Goal: Task Accomplishment & Management: Manage account settings

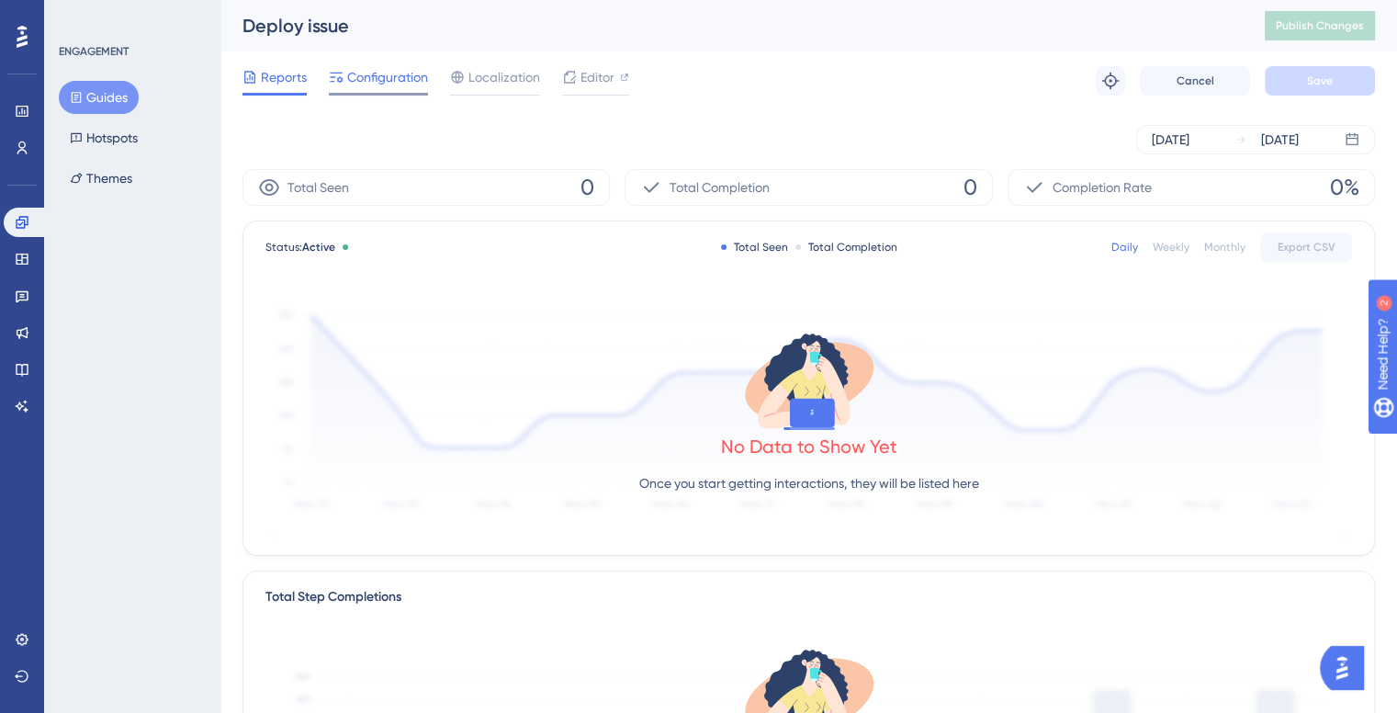
click at [368, 73] on span "Configuration" at bounding box center [387, 77] width 81 height 22
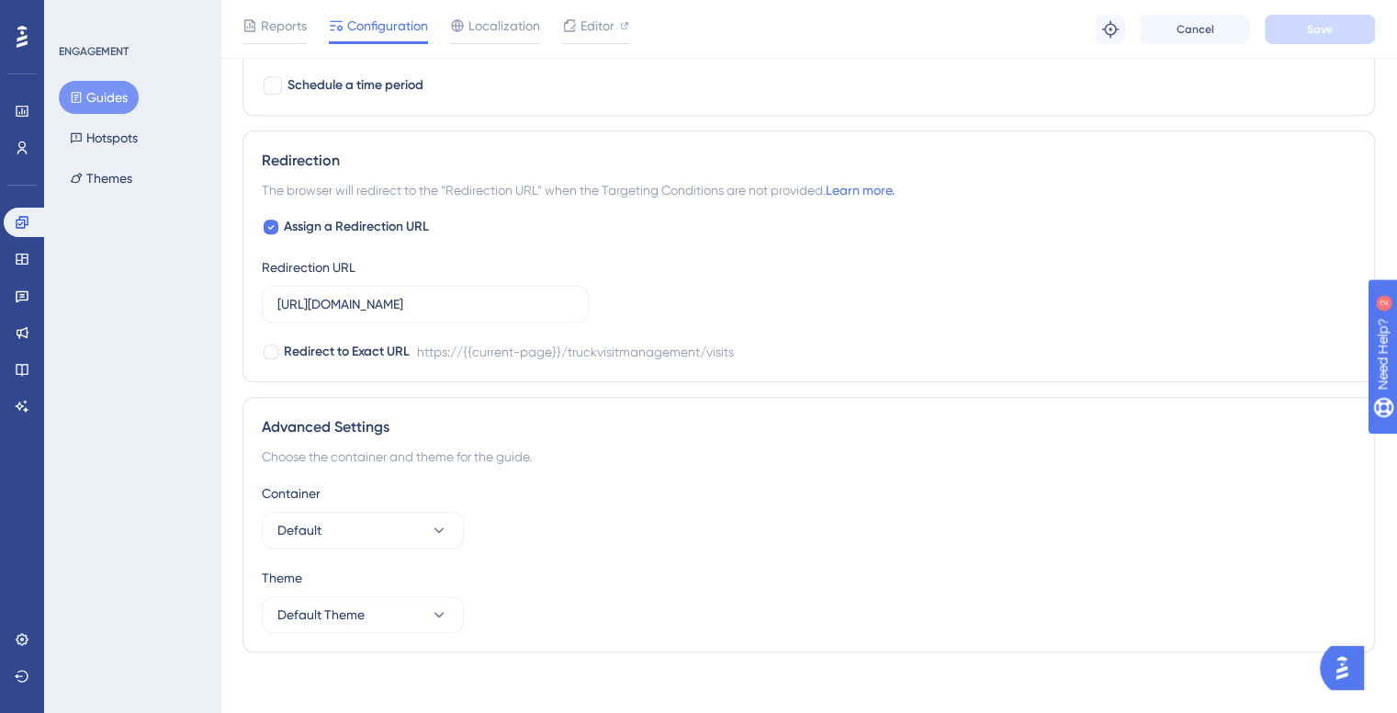
scroll to position [1530, 0]
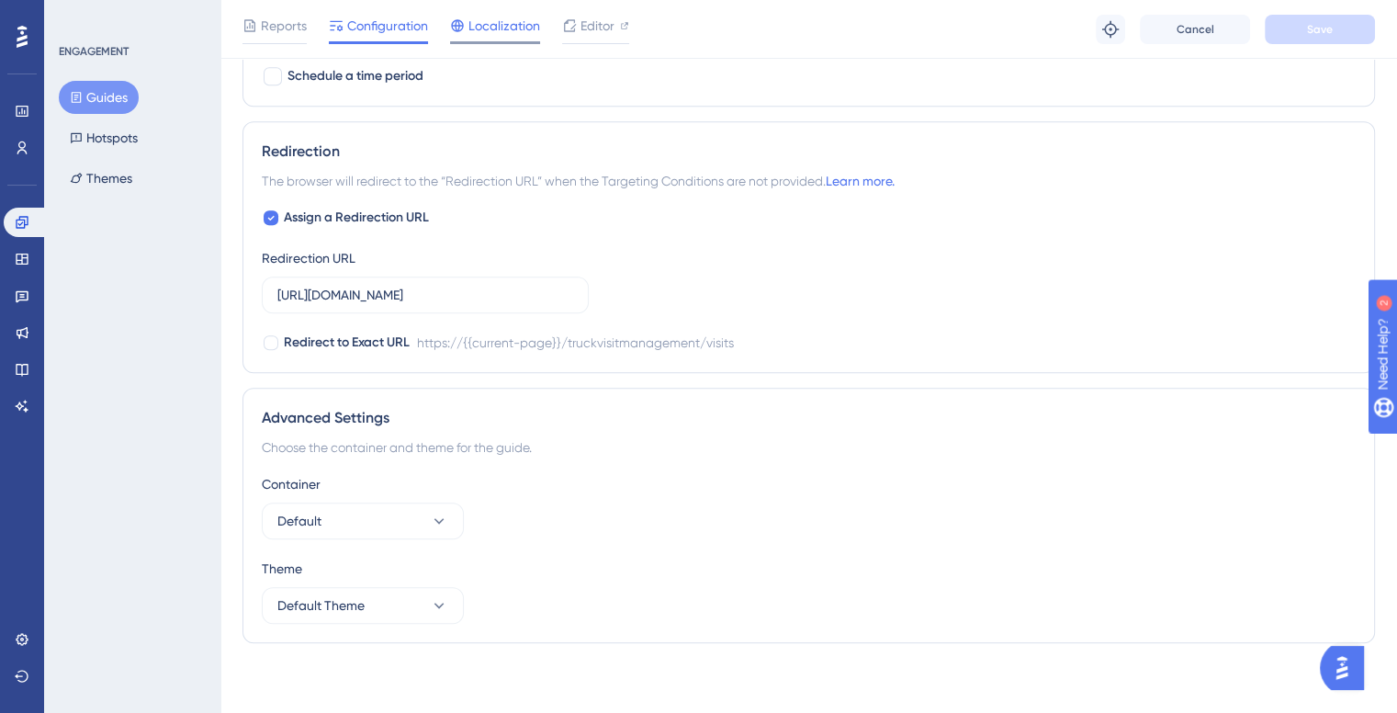
click at [461, 28] on icon at bounding box center [457, 25] width 12 height 12
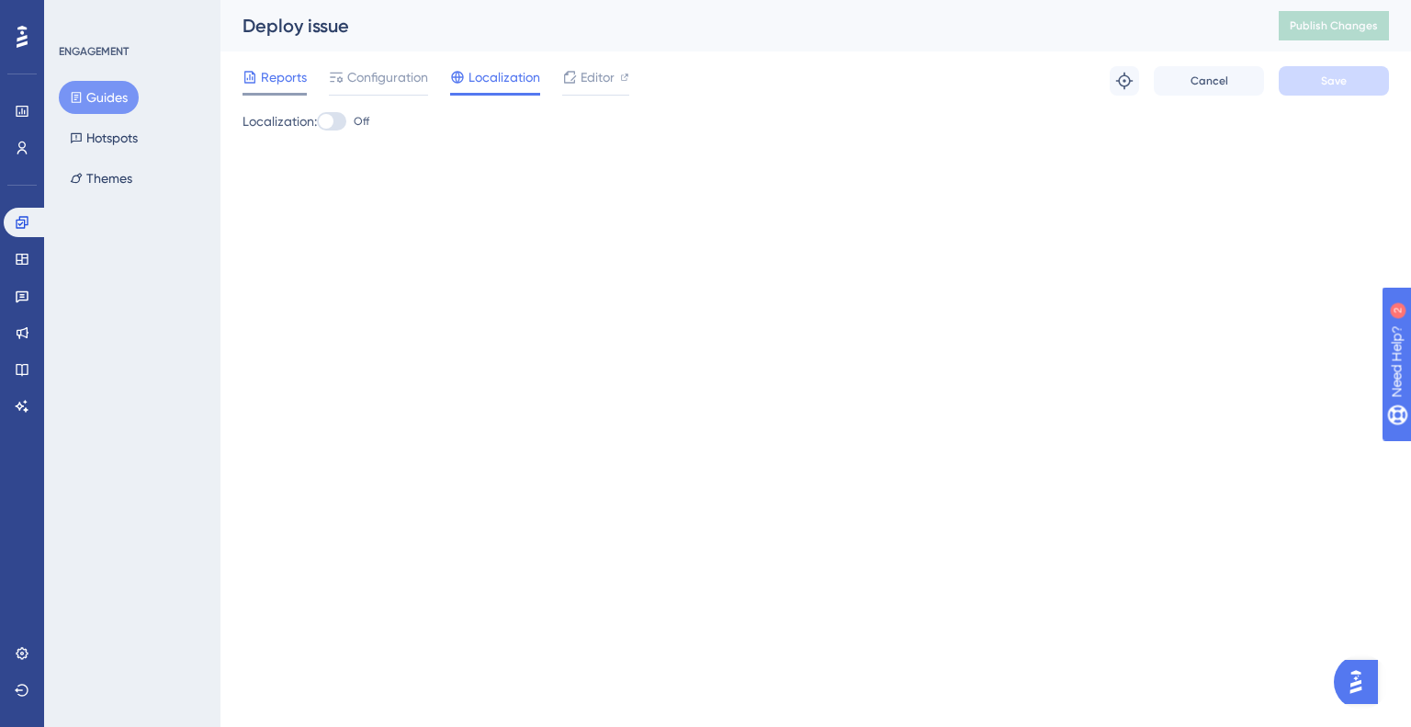
click at [276, 68] on span "Reports" at bounding box center [284, 77] width 46 height 22
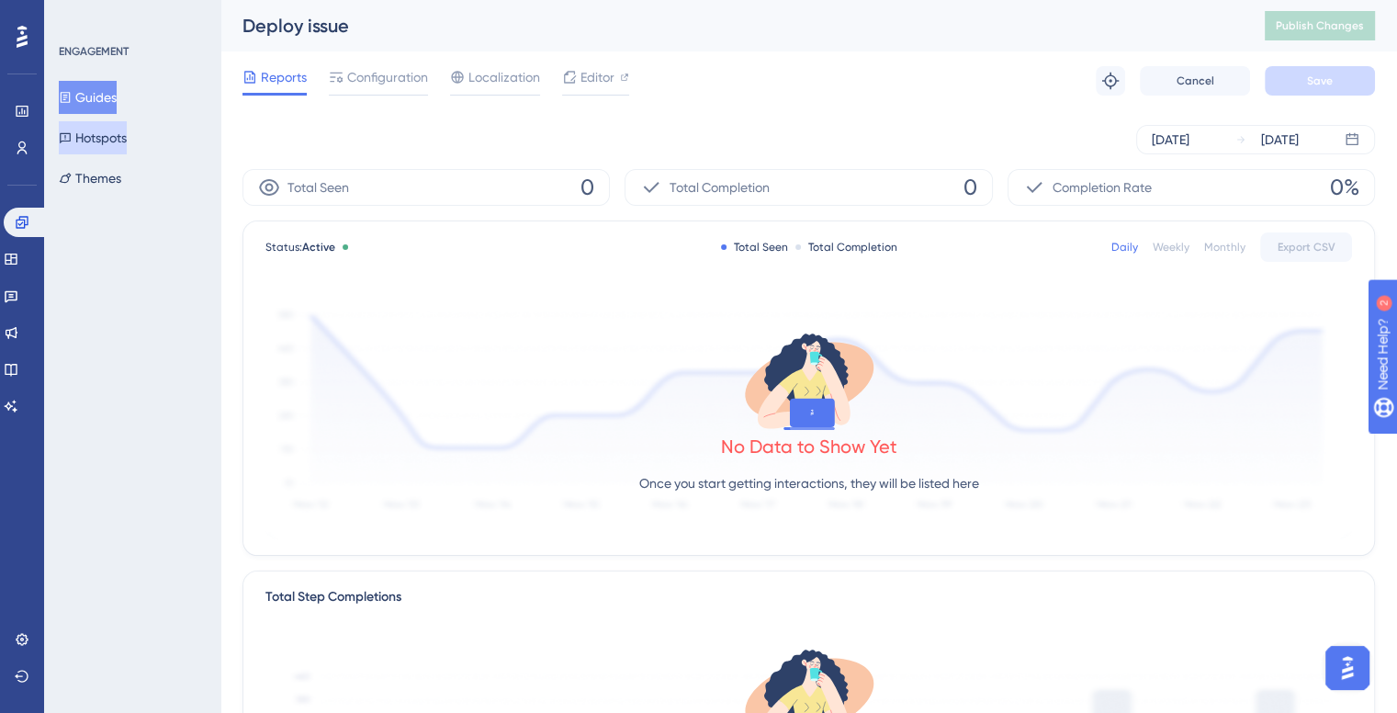
click at [92, 135] on button "Hotspots" at bounding box center [93, 137] width 68 height 33
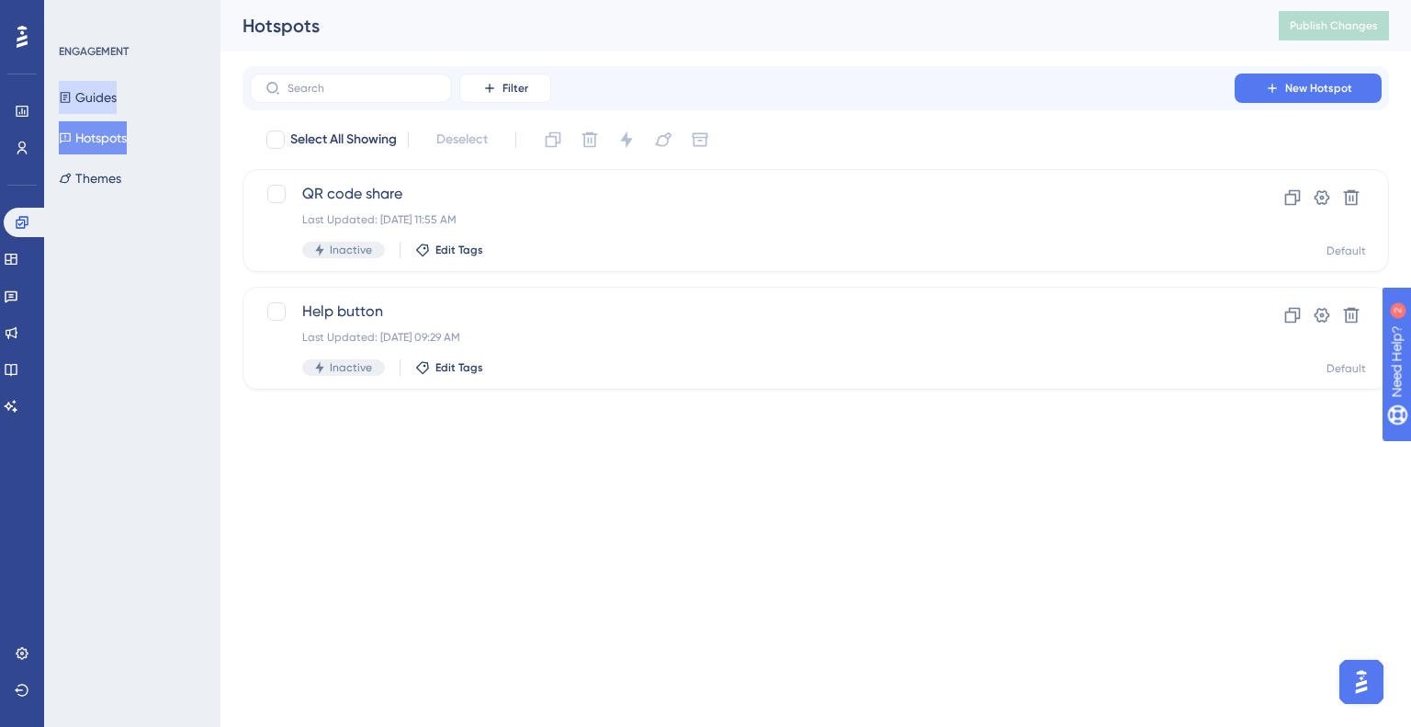
click at [107, 84] on button "Guides" at bounding box center [88, 97] width 58 height 33
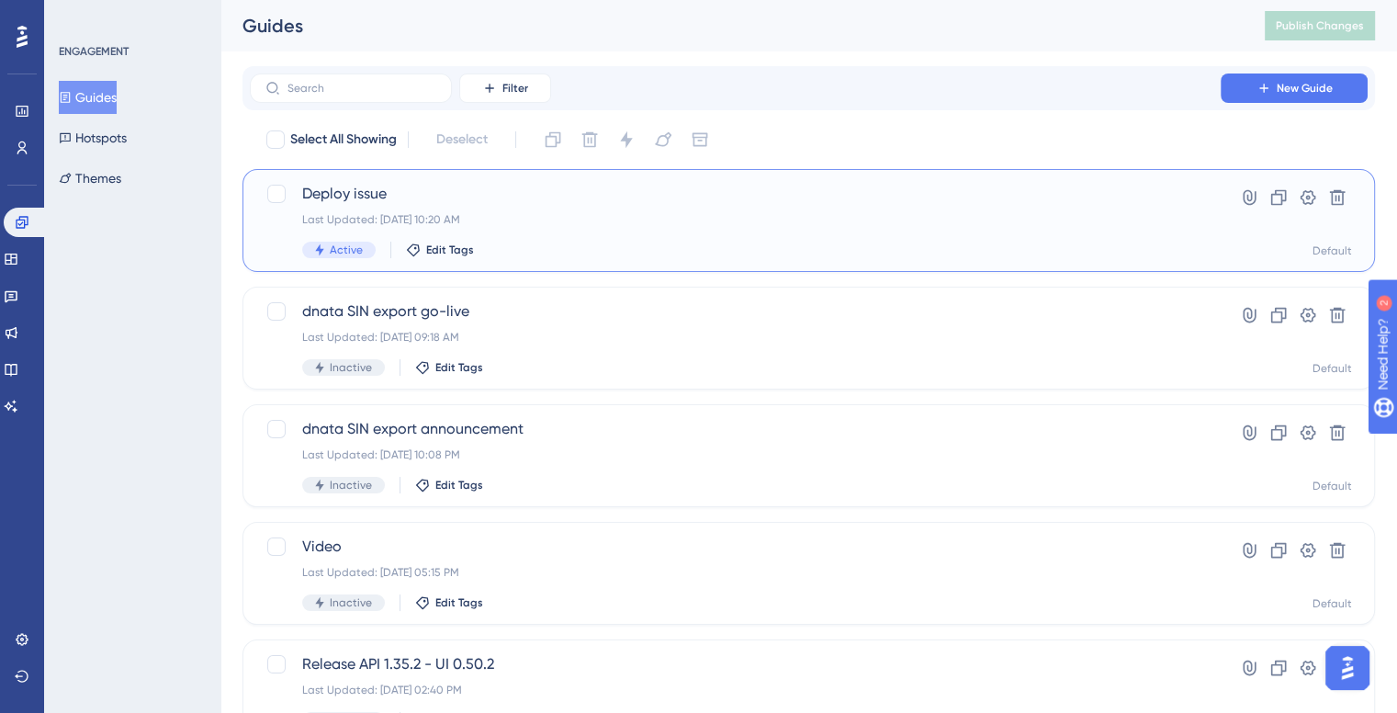
click at [372, 191] on span "Deploy issue" at bounding box center [735, 194] width 866 height 22
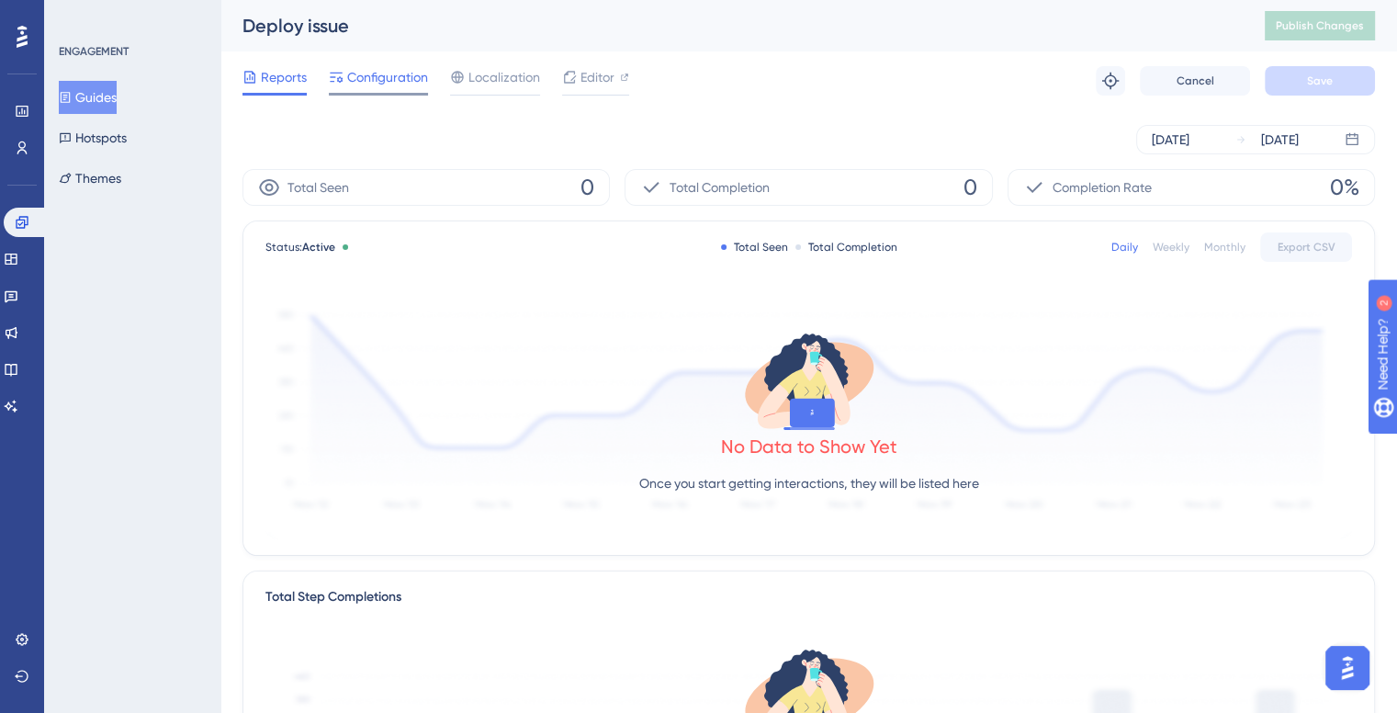
click at [400, 73] on span "Configuration" at bounding box center [387, 77] width 81 height 22
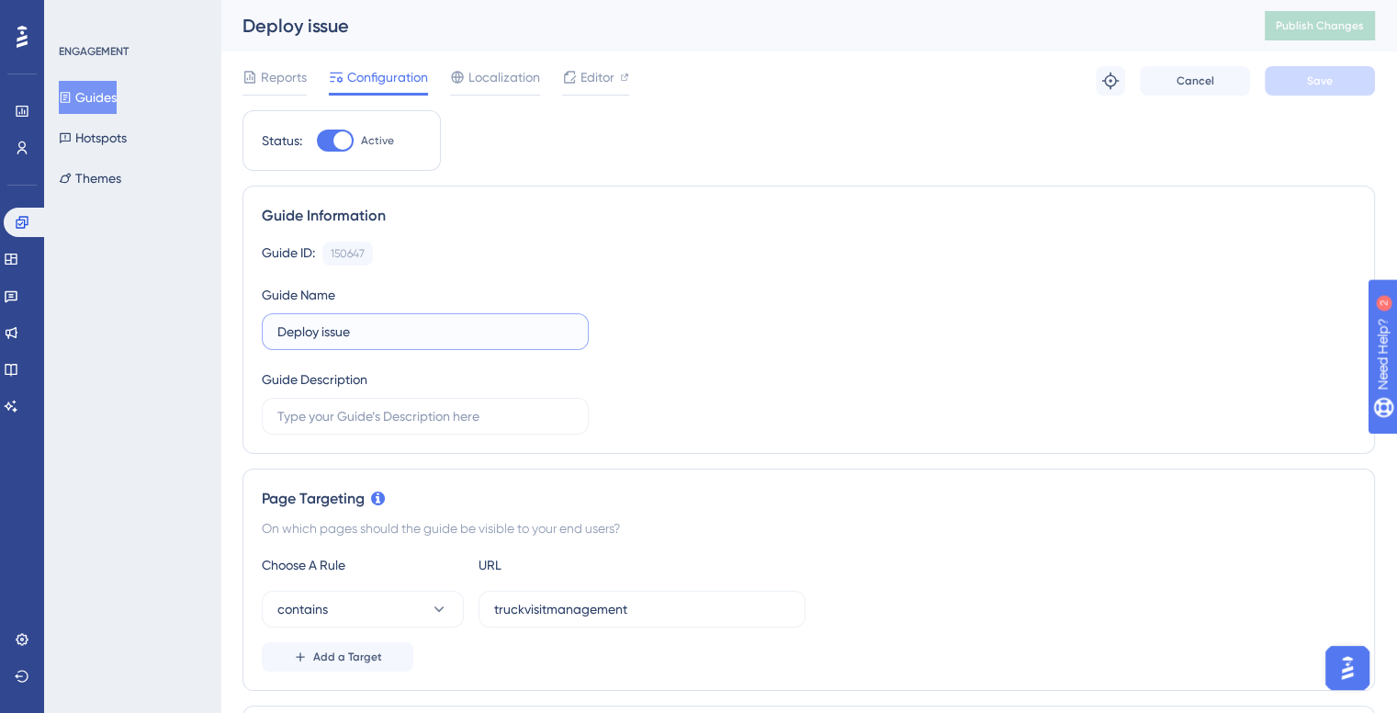
click at [378, 337] on input "Deploy issue" at bounding box center [425, 331] width 296 height 20
click at [597, 78] on span "Editor" at bounding box center [598, 77] width 34 height 22
click at [94, 92] on button "Guides" at bounding box center [88, 97] width 58 height 33
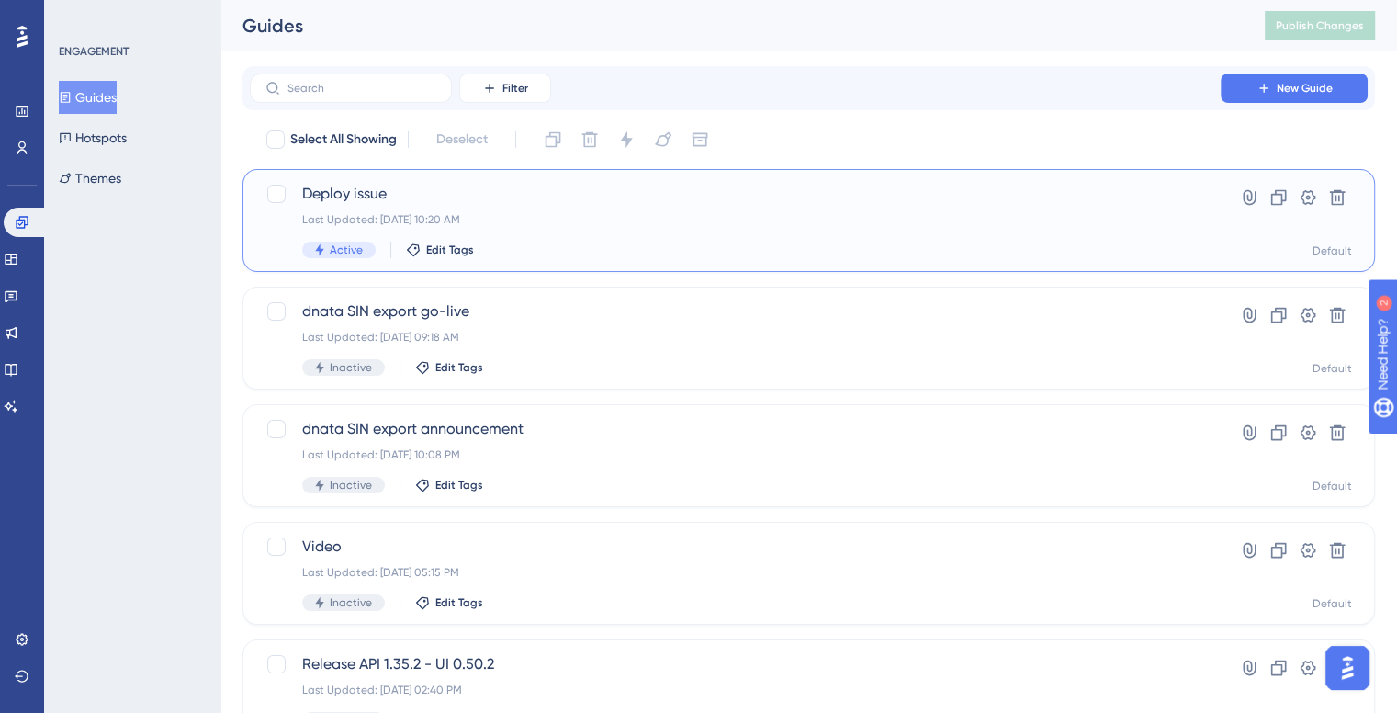
click at [359, 194] on span "Deploy issue" at bounding box center [735, 194] width 866 height 22
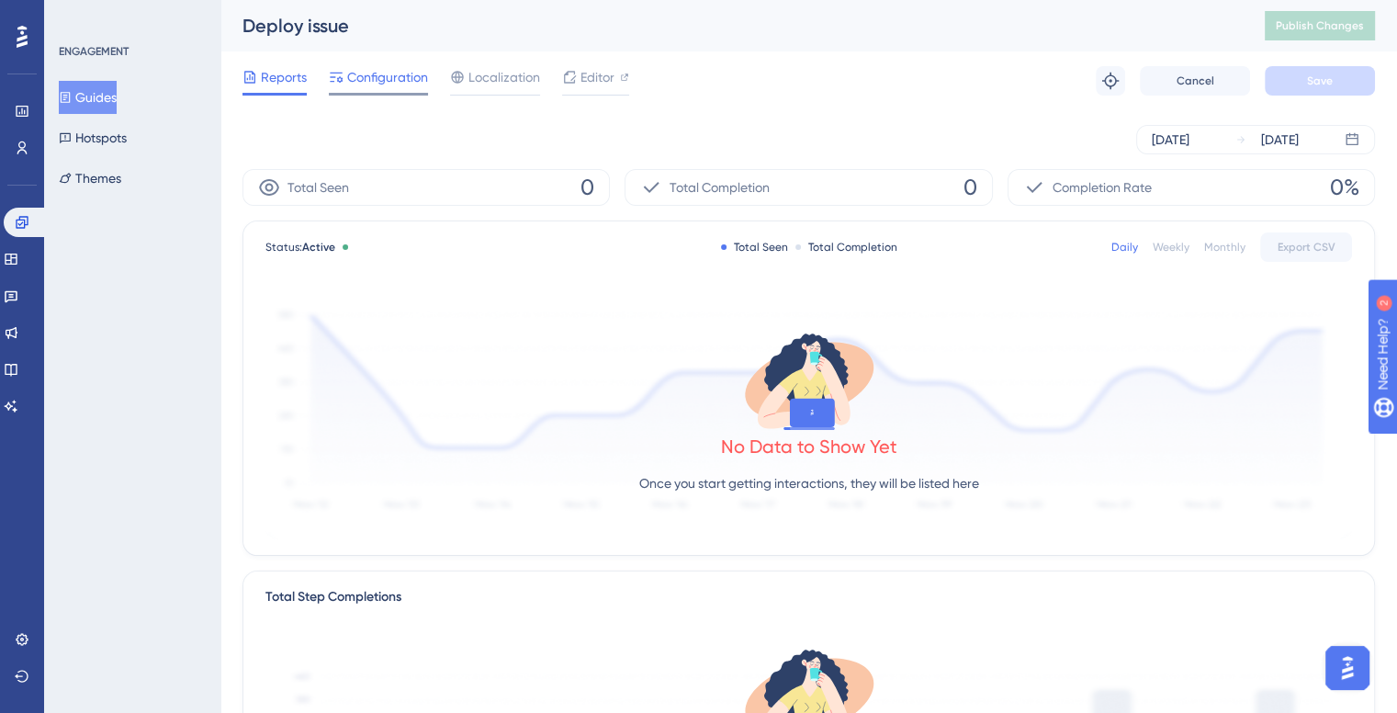
click at [371, 81] on span "Configuration" at bounding box center [387, 77] width 81 height 22
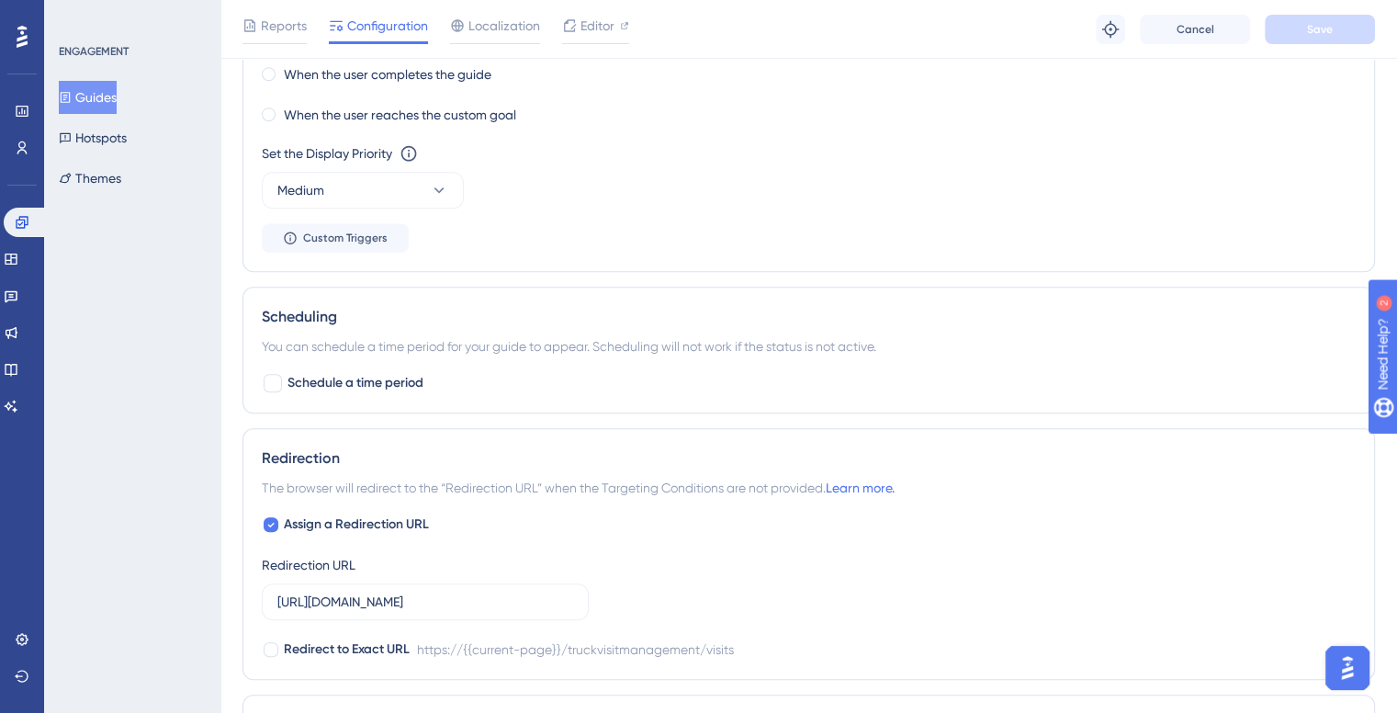
scroll to position [919, 0]
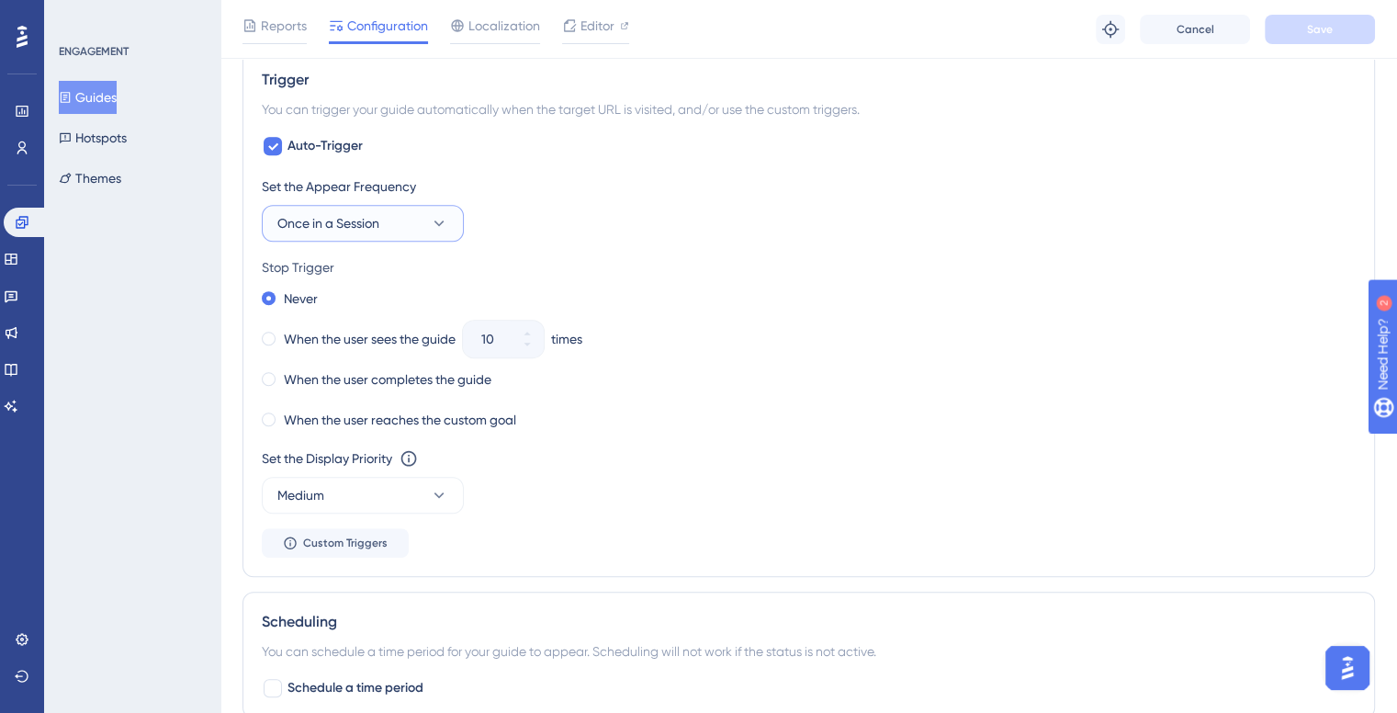
click at [438, 216] on icon at bounding box center [439, 223] width 18 height 18
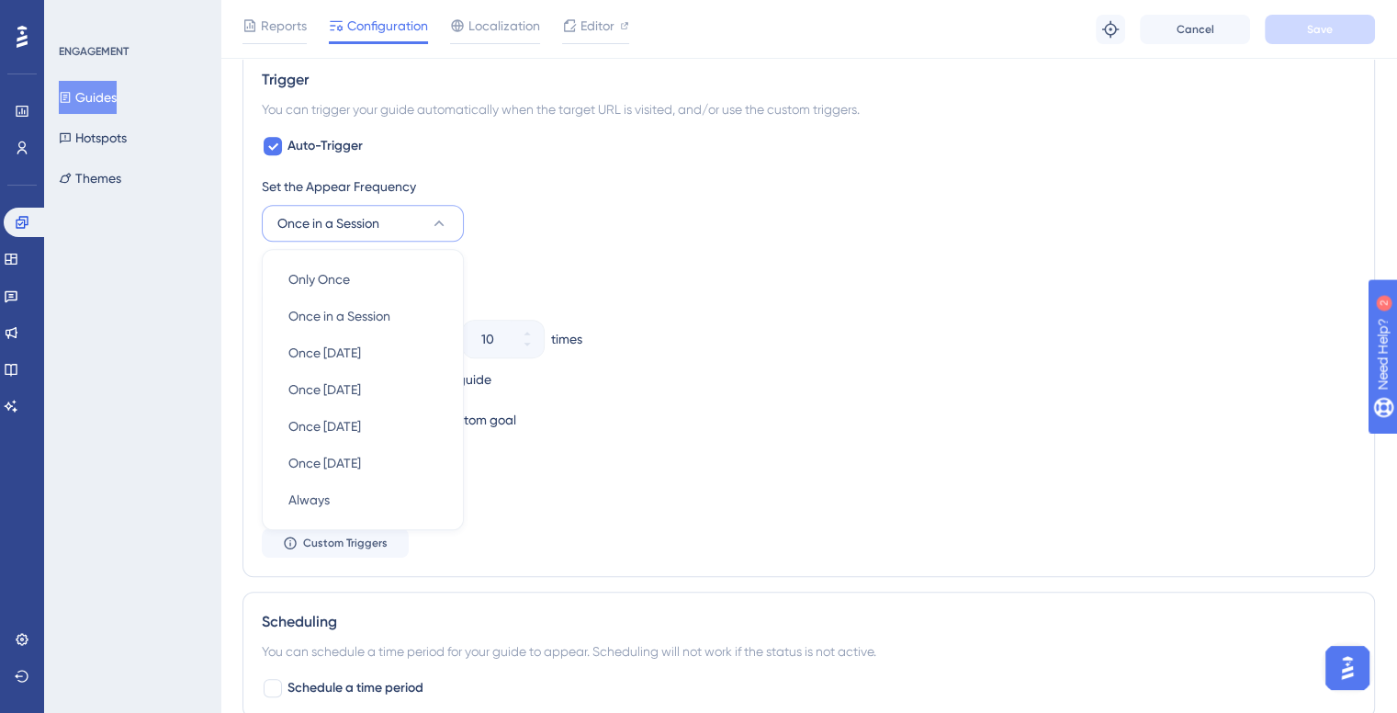
scroll to position [948, 0]
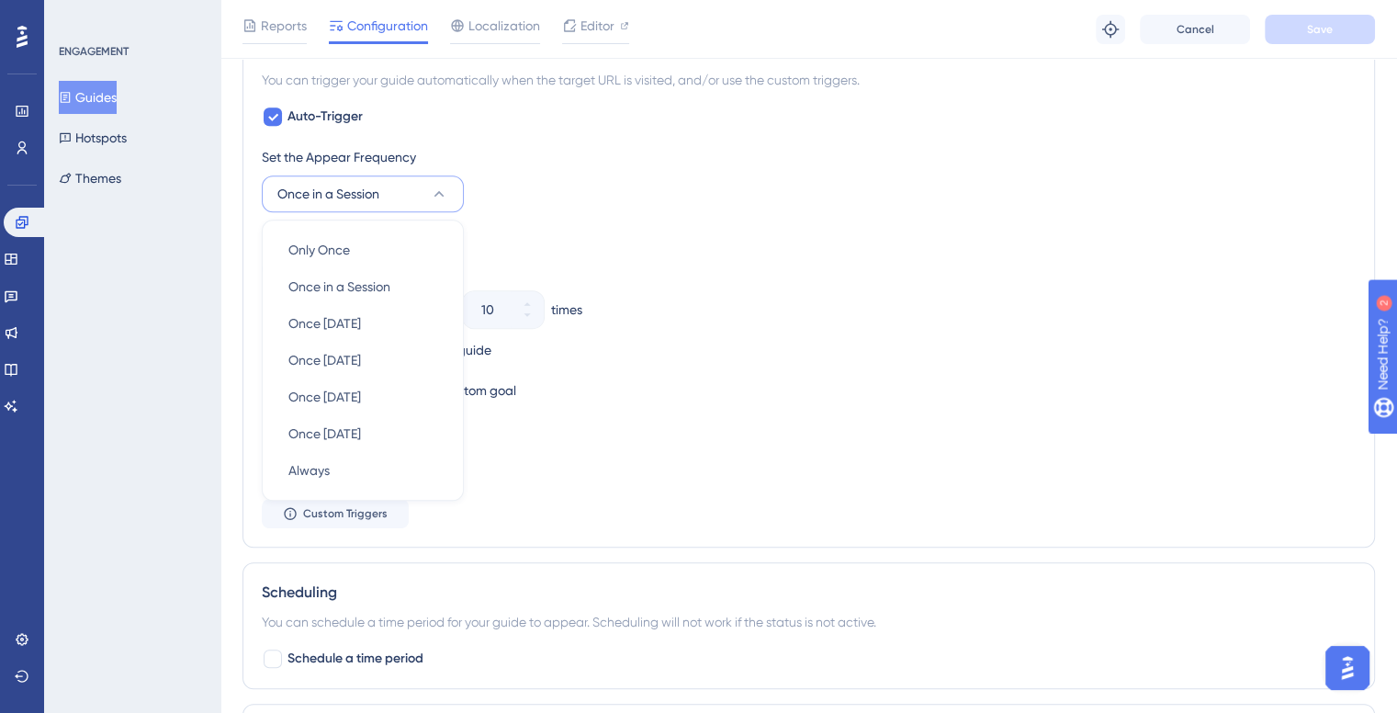
click at [827, 243] on div "Stop Trigger" at bounding box center [809, 238] width 1094 height 22
